Goal: Transaction & Acquisition: Purchase product/service

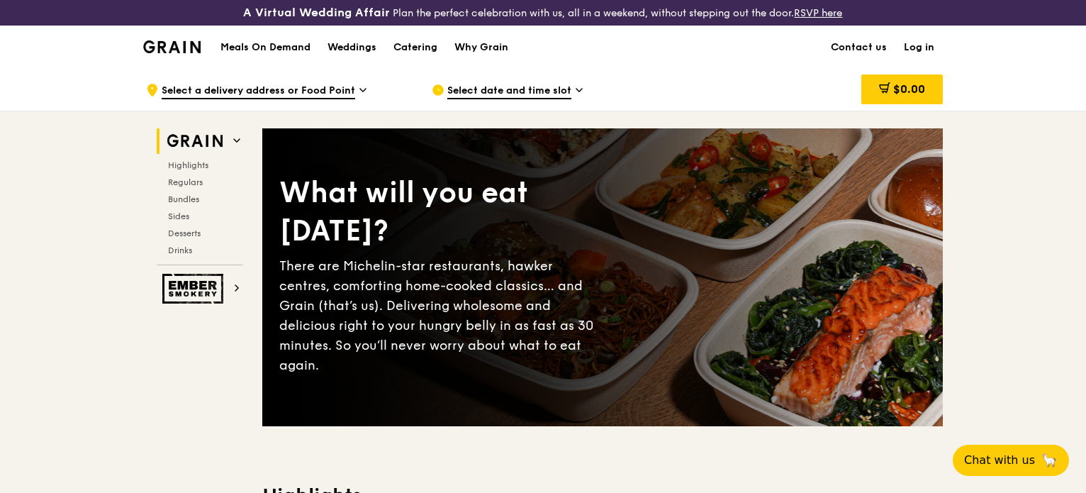
click at [475, 89] on span "Select date and time slot" at bounding box center [509, 92] width 124 height 16
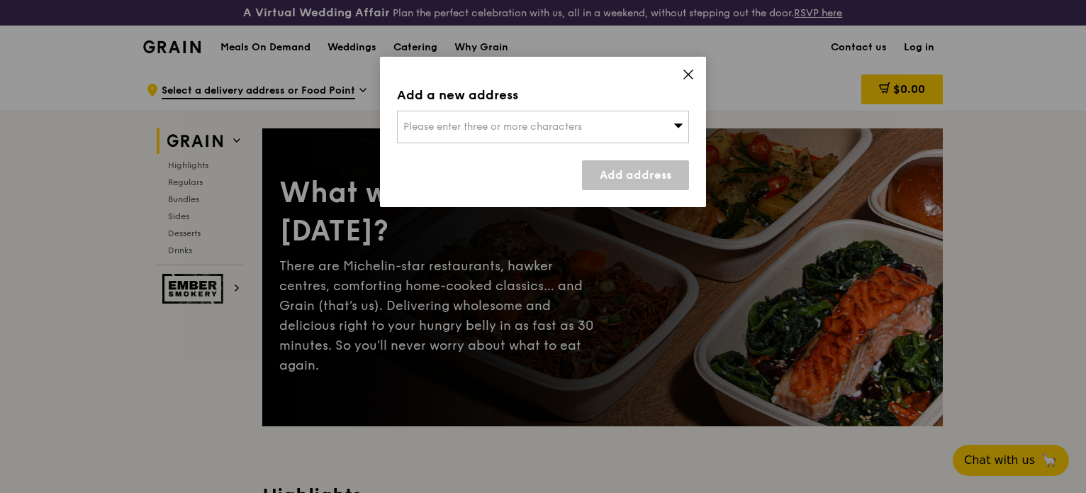
click at [459, 123] on span "Please enter three or more characters" at bounding box center [492, 126] width 179 height 12
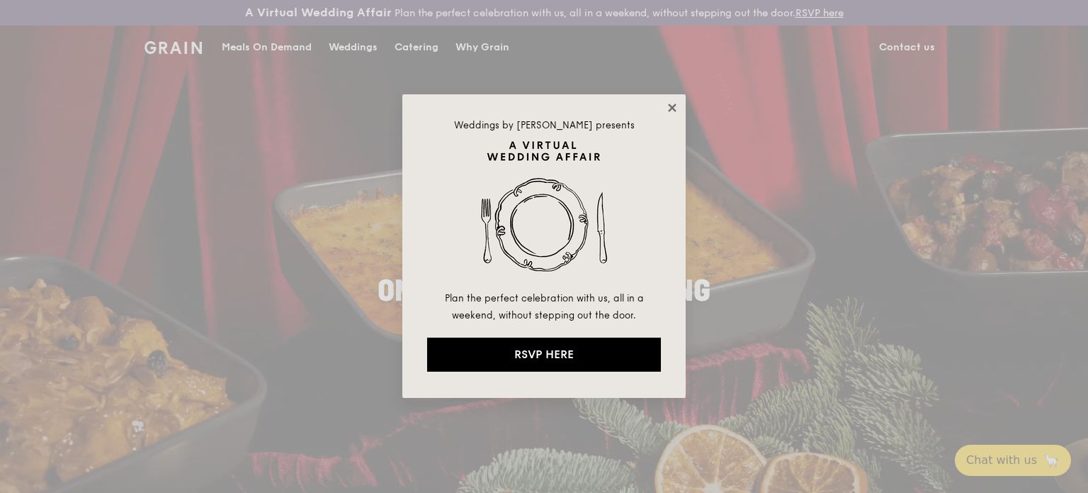
click at [680, 113] on div "Weddings by [PERSON_NAME] presents Plan the perfect celebration with us, all in…" at bounding box center [544, 245] width 283 height 303
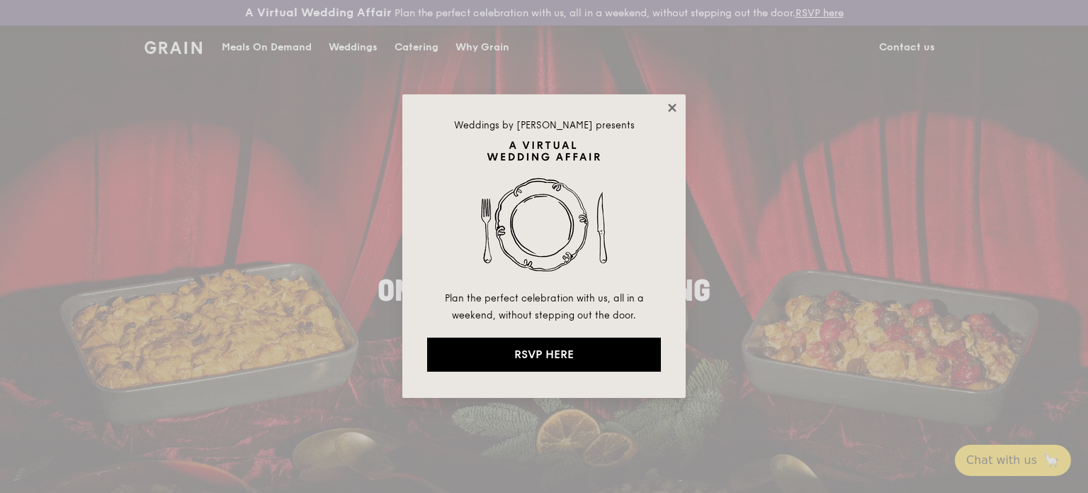
click at [674, 111] on icon at bounding box center [672, 107] width 13 height 13
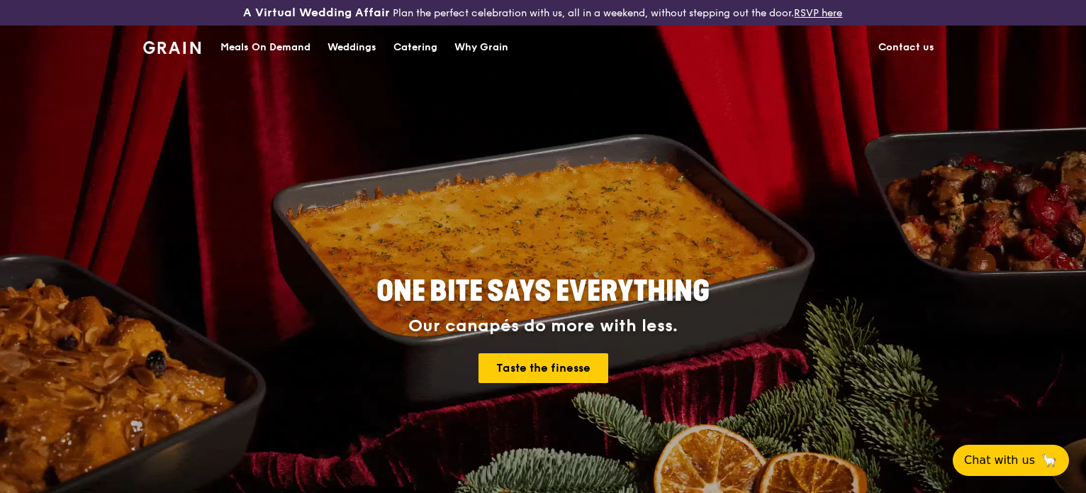
click at [245, 47] on div "Meals On Demand" at bounding box center [265, 47] width 90 height 43
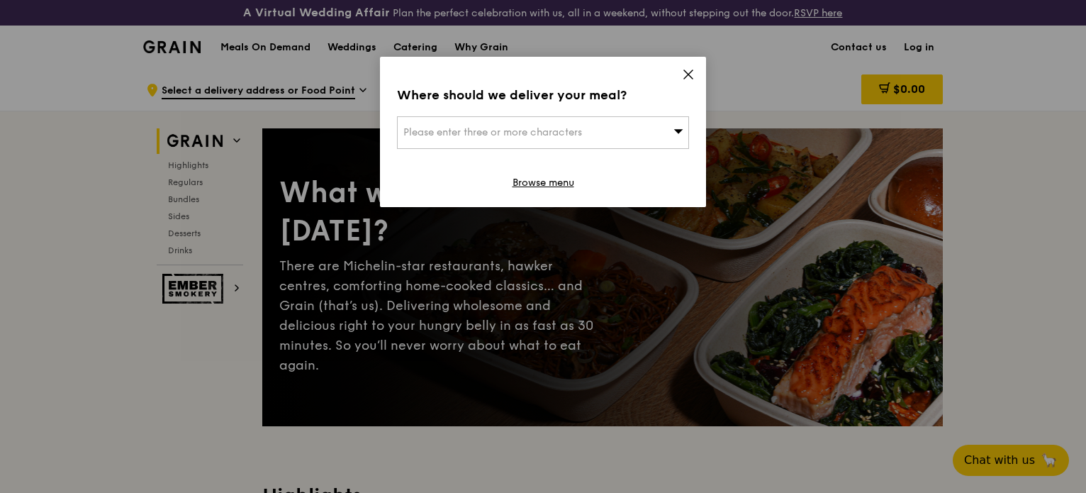
click at [582, 139] on div "Please enter three or more characters" at bounding box center [543, 132] width 292 height 33
click at [549, 132] on input "search" at bounding box center [543, 132] width 291 height 31
click at [688, 69] on icon at bounding box center [688, 74] width 13 height 13
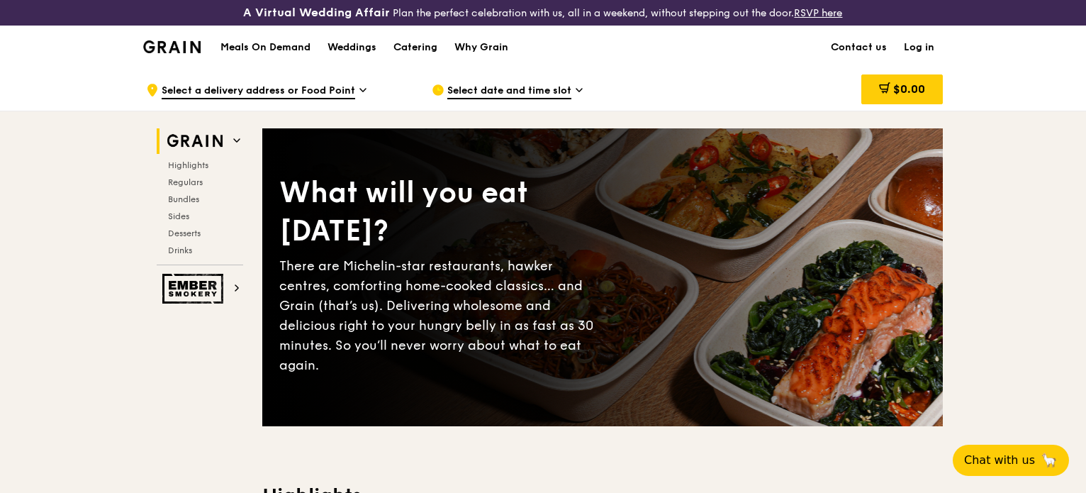
click at [233, 142] on icon at bounding box center [236, 140] width 7 height 7
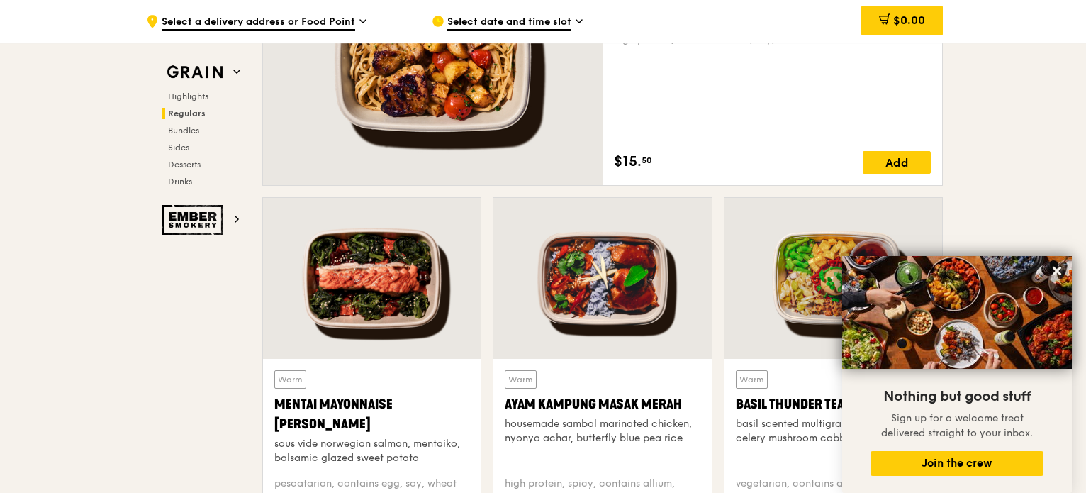
scroll to position [1205, 0]
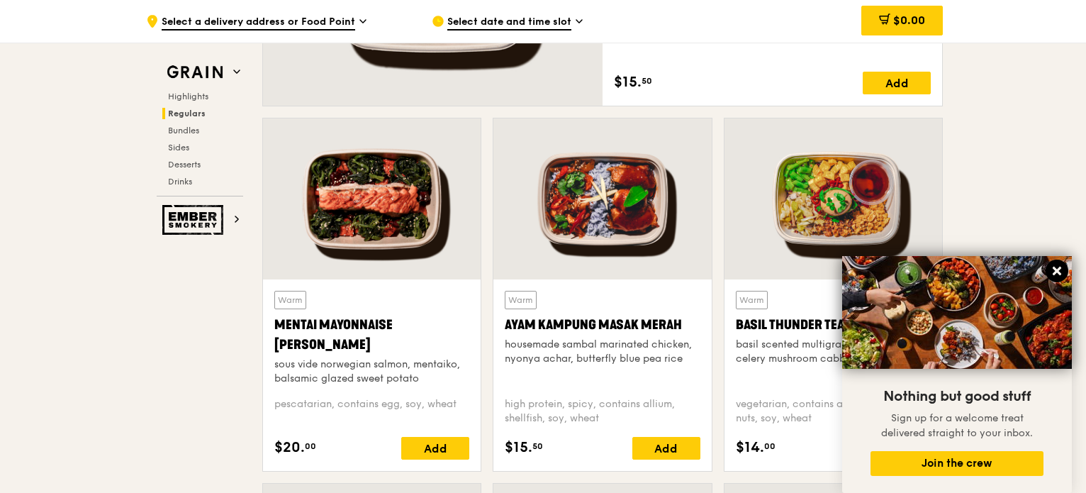
click at [1054, 267] on icon at bounding box center [1056, 270] width 13 height 13
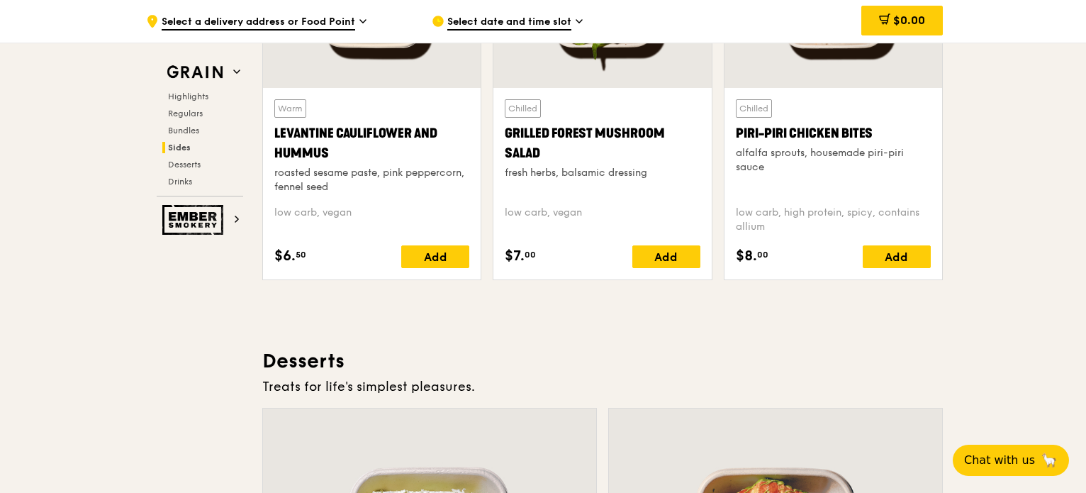
scroll to position [3756, 0]
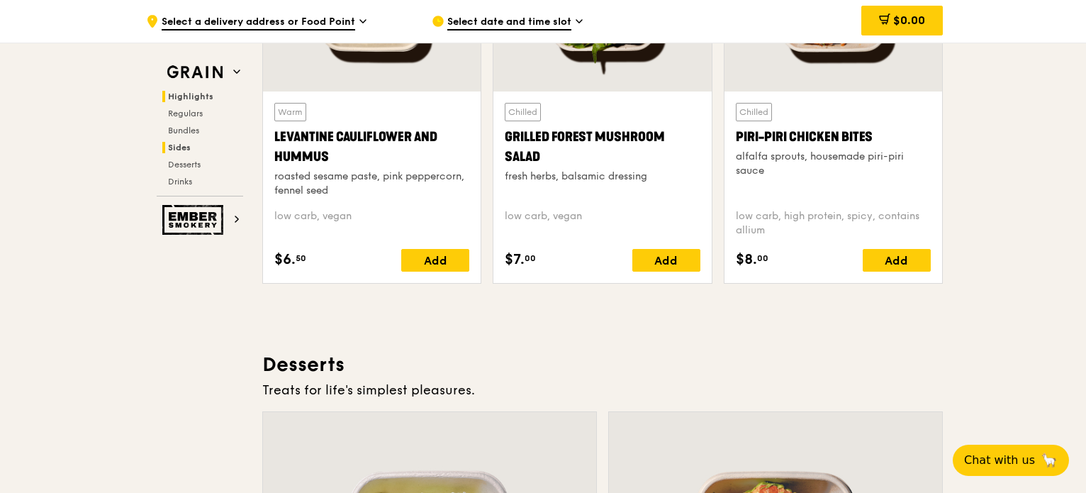
click at [190, 93] on span "Highlights" at bounding box center [190, 96] width 45 height 10
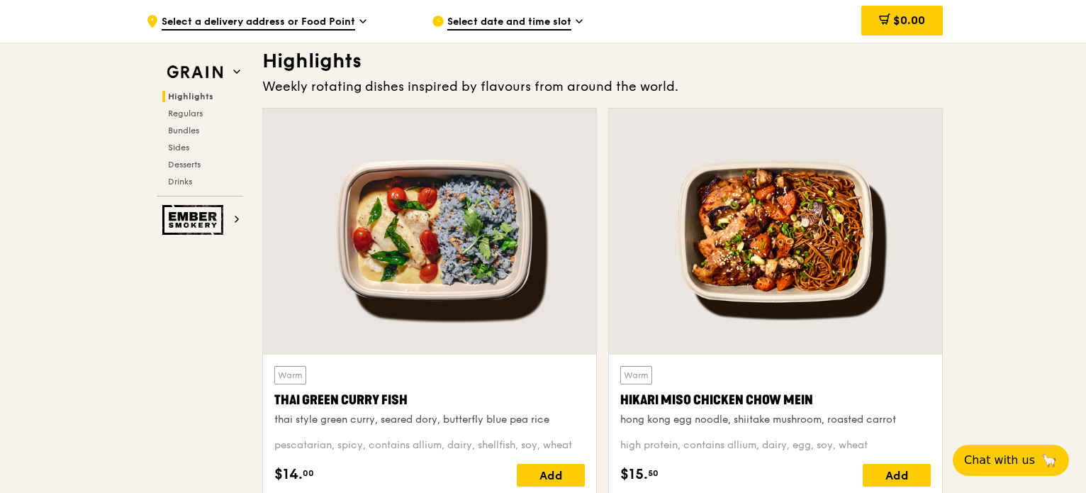
scroll to position [425, 0]
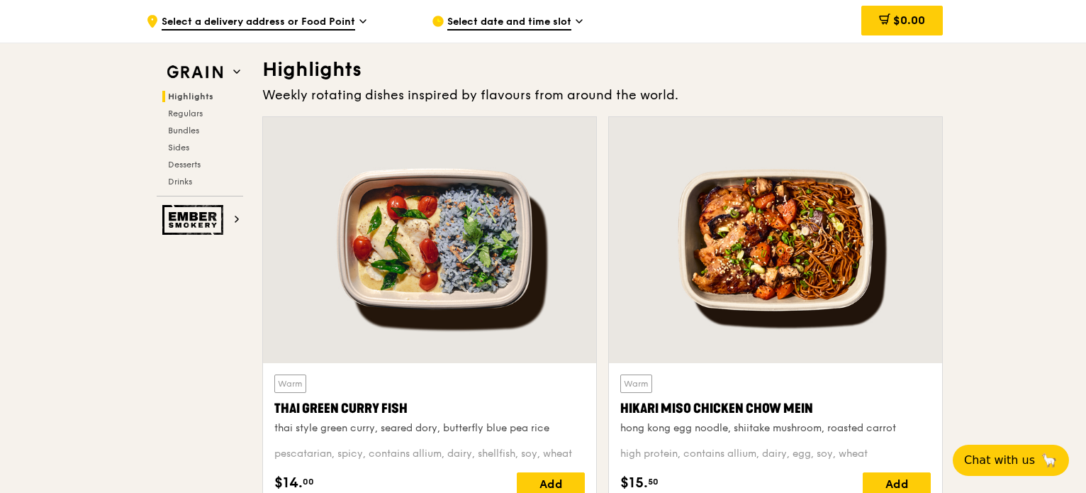
click at [184, 99] on span "Highlights" at bounding box center [190, 96] width 45 height 10
click at [189, 114] on span "Regulars" at bounding box center [187, 113] width 38 height 10
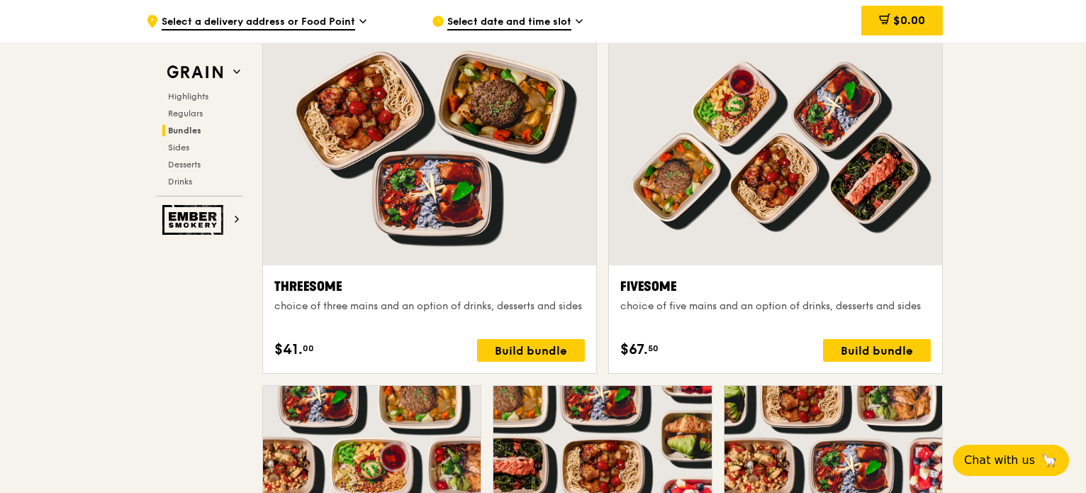
scroll to position [2573, 0]
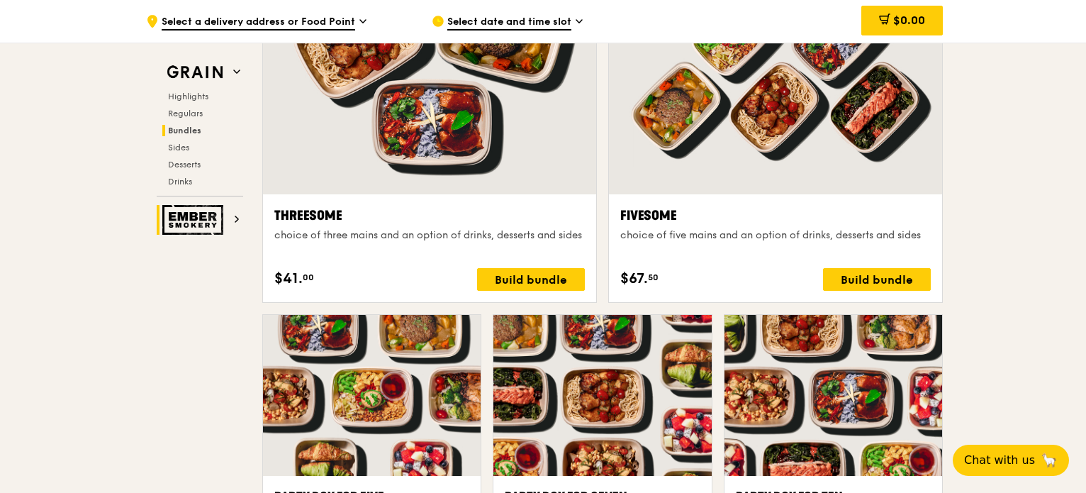
click at [218, 218] on img at bounding box center [194, 220] width 65 height 30
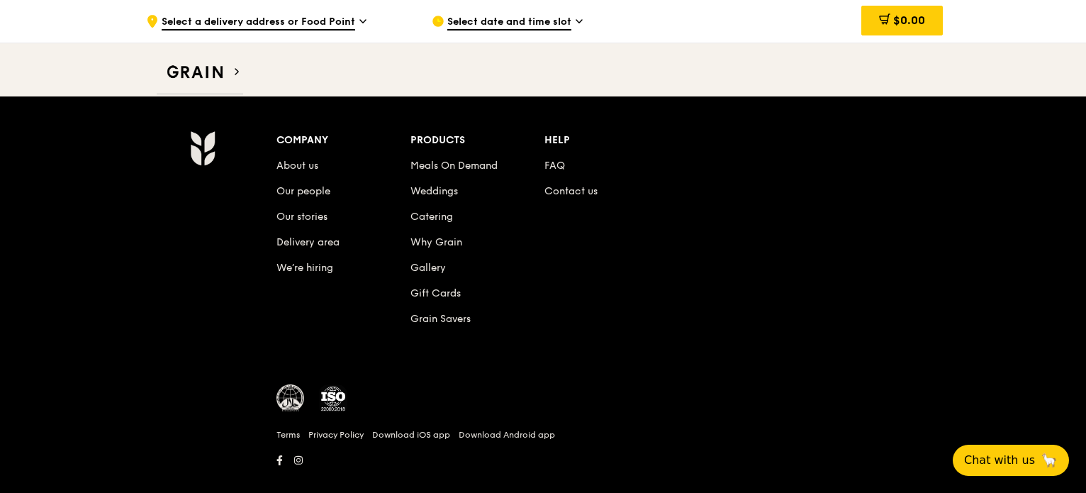
scroll to position [1852, 0]
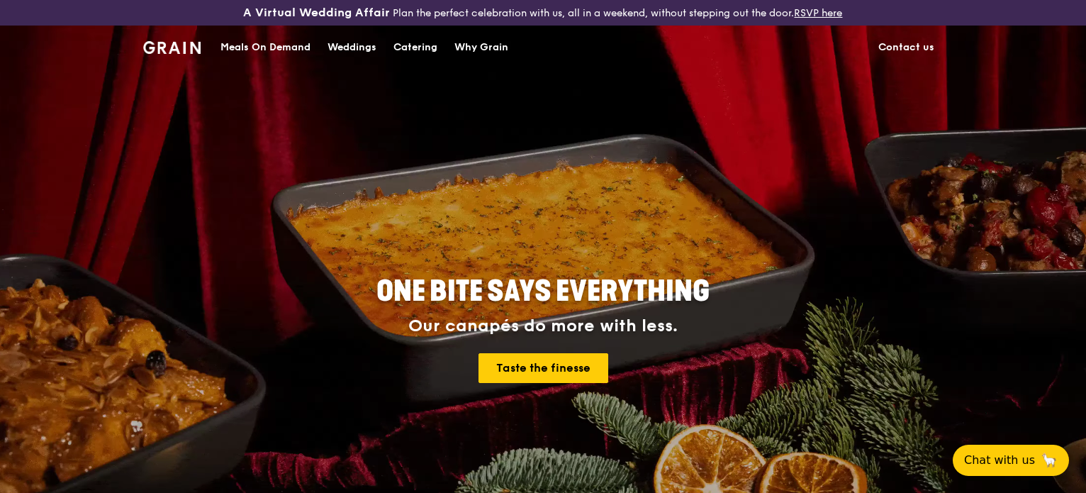
click at [403, 47] on div "Catering" at bounding box center [415, 47] width 44 height 43
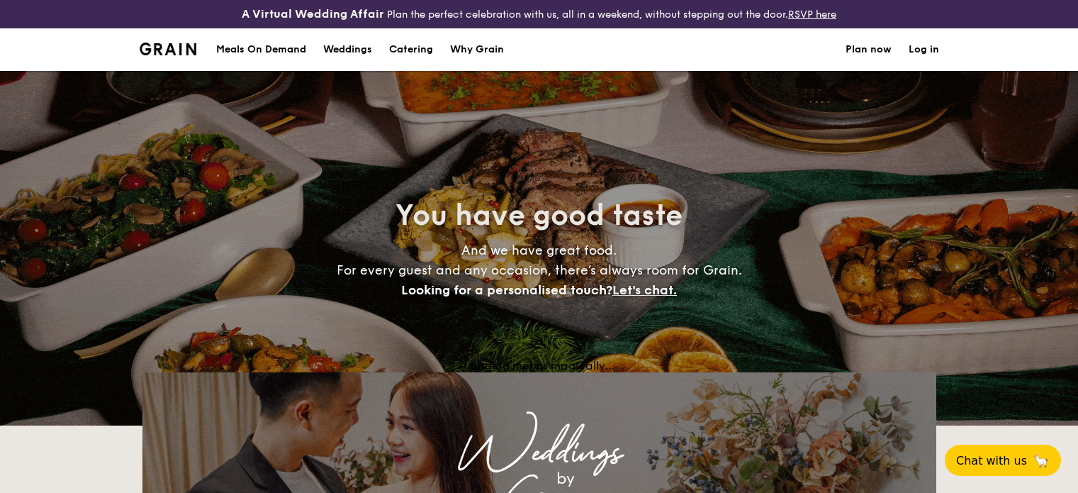
select select
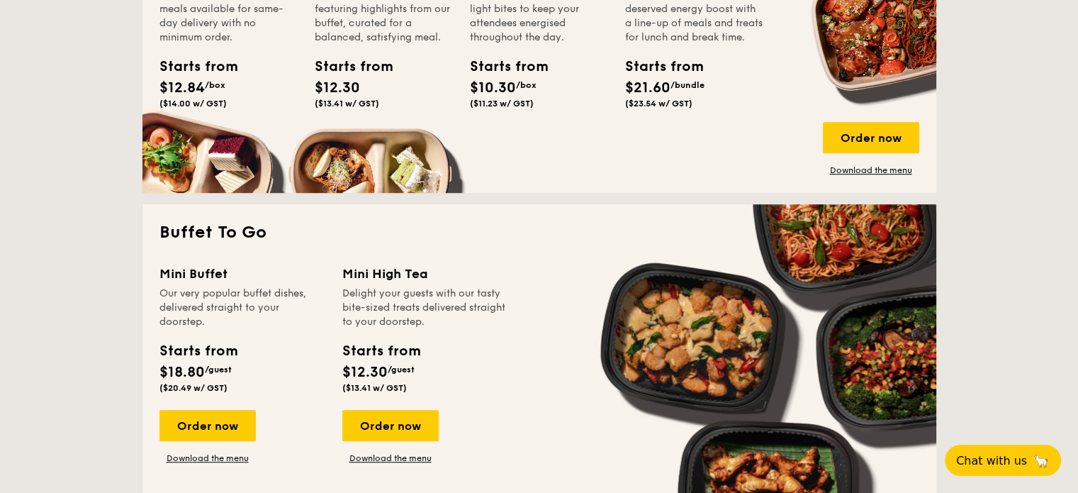
scroll to position [638, 0]
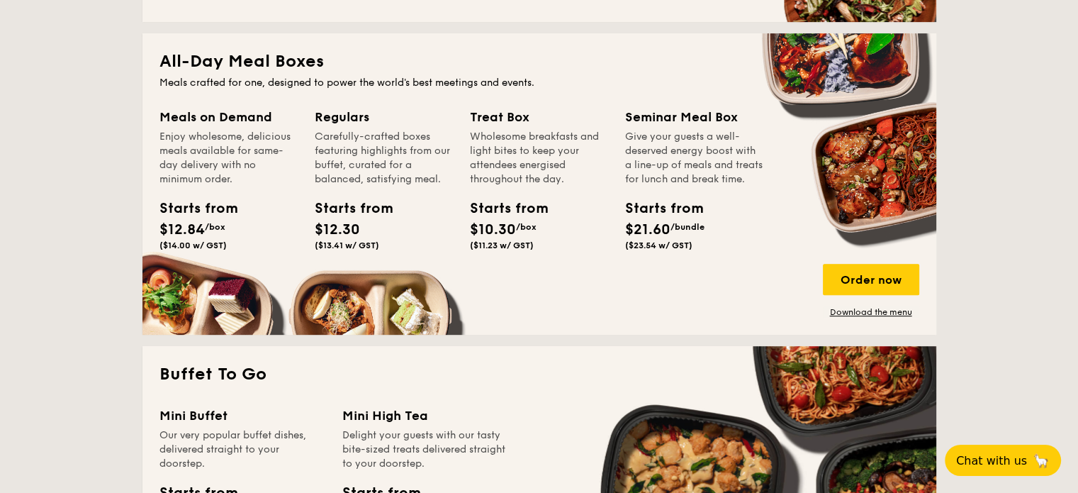
click at [493, 118] on div "Treat Box" at bounding box center [539, 117] width 138 height 20
click at [502, 215] on div "Starts from" at bounding box center [502, 208] width 64 height 21
click at [890, 277] on div "Order now" at bounding box center [871, 279] width 96 height 31
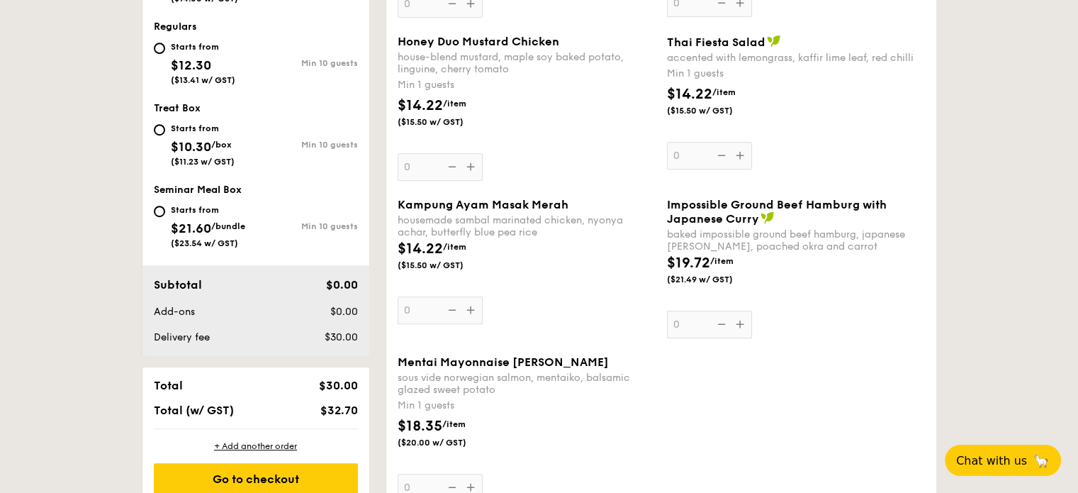
scroll to position [638, 0]
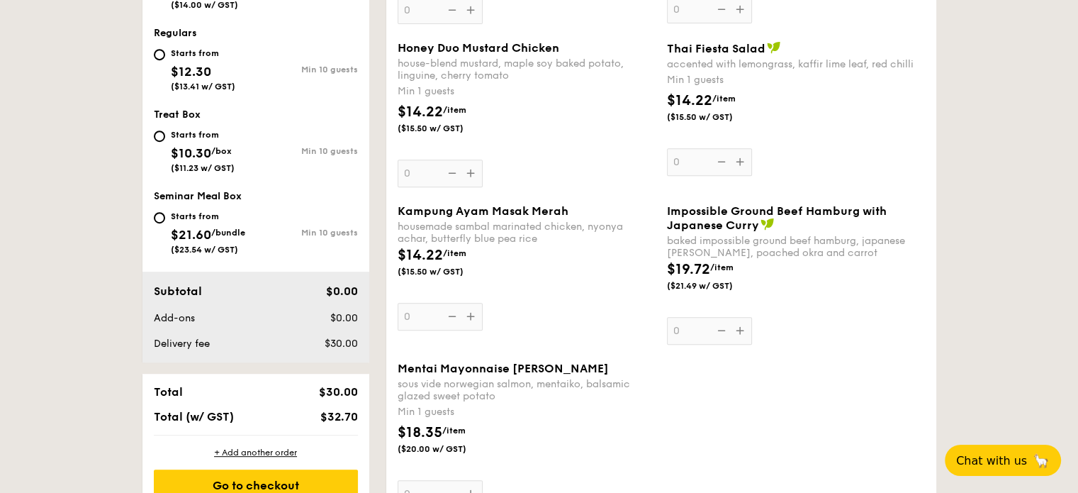
click at [164, 130] on div "Starts from $10.30 /box ($11.23 w/ GST)" at bounding box center [205, 149] width 102 height 47
click at [164, 130] on input "Starts from $10.30 /box ($11.23 w/ GST) Min 10 guests" at bounding box center [159, 135] width 11 height 11
radio input "true"
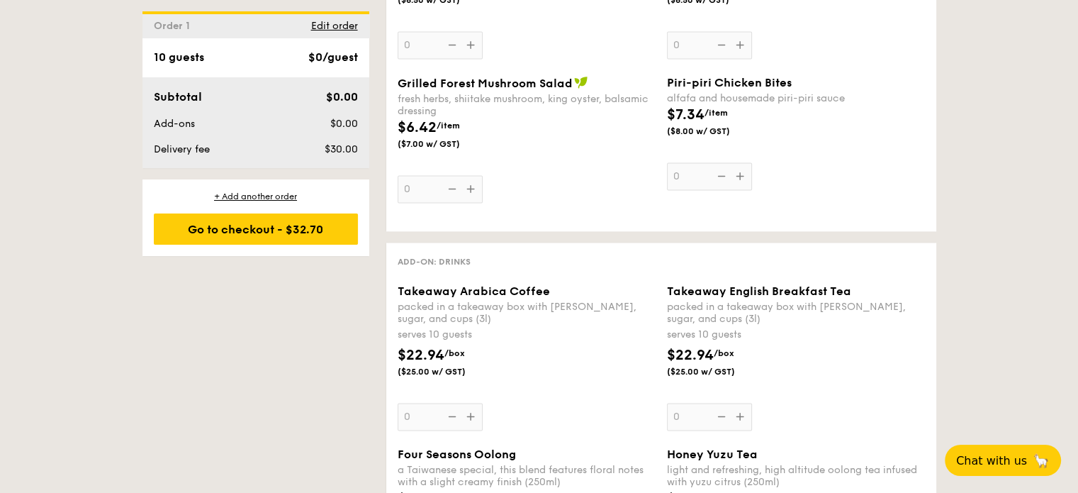
scroll to position [2197, 0]
